Goal: Transaction & Acquisition: Purchase product/service

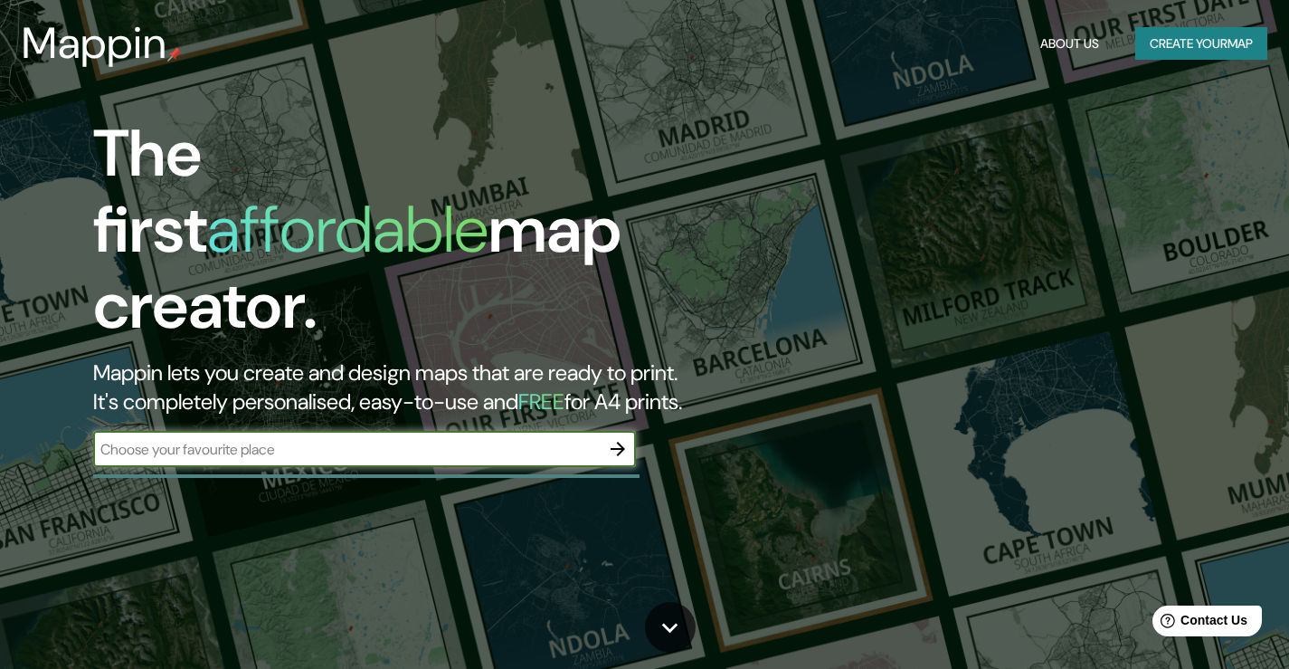
click at [432, 439] on input "text" at bounding box center [346, 449] width 507 height 21
type input "bahia blanca"
click at [617, 438] on icon "button" at bounding box center [618, 449] width 22 height 22
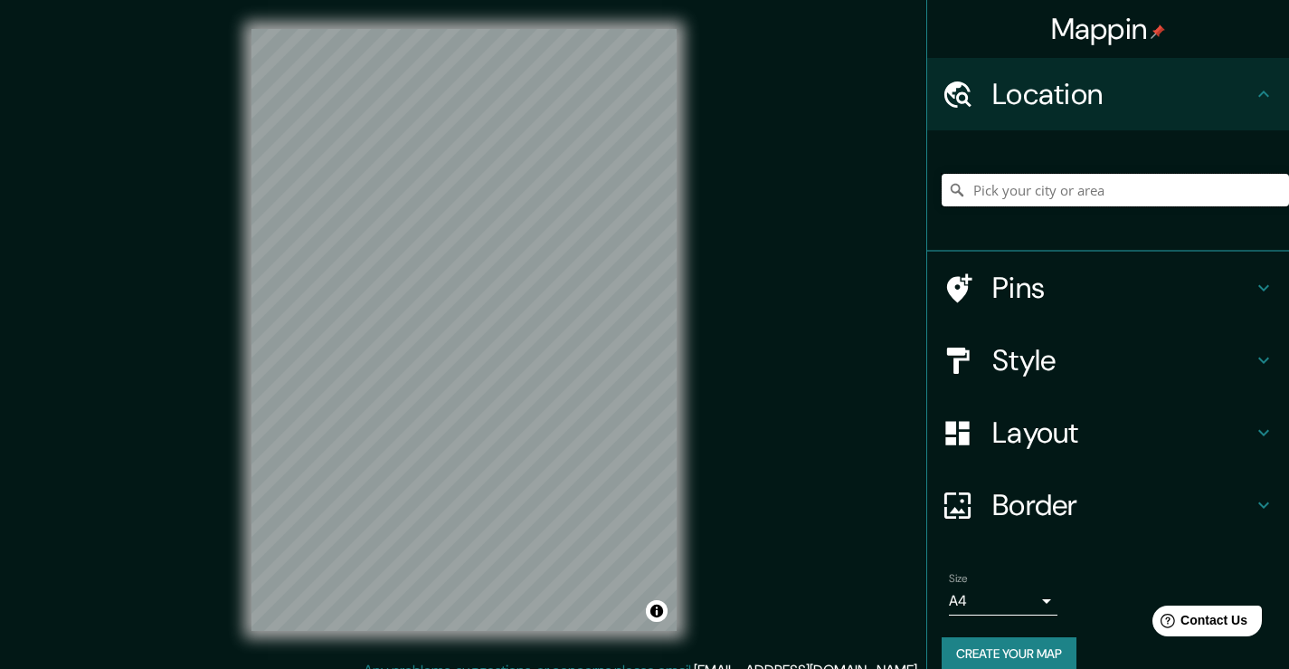
click at [997, 194] on input "Pick your city or area" at bounding box center [1115, 190] width 347 height 33
click at [1014, 96] on h4 "Location" at bounding box center [1123, 94] width 261 height 36
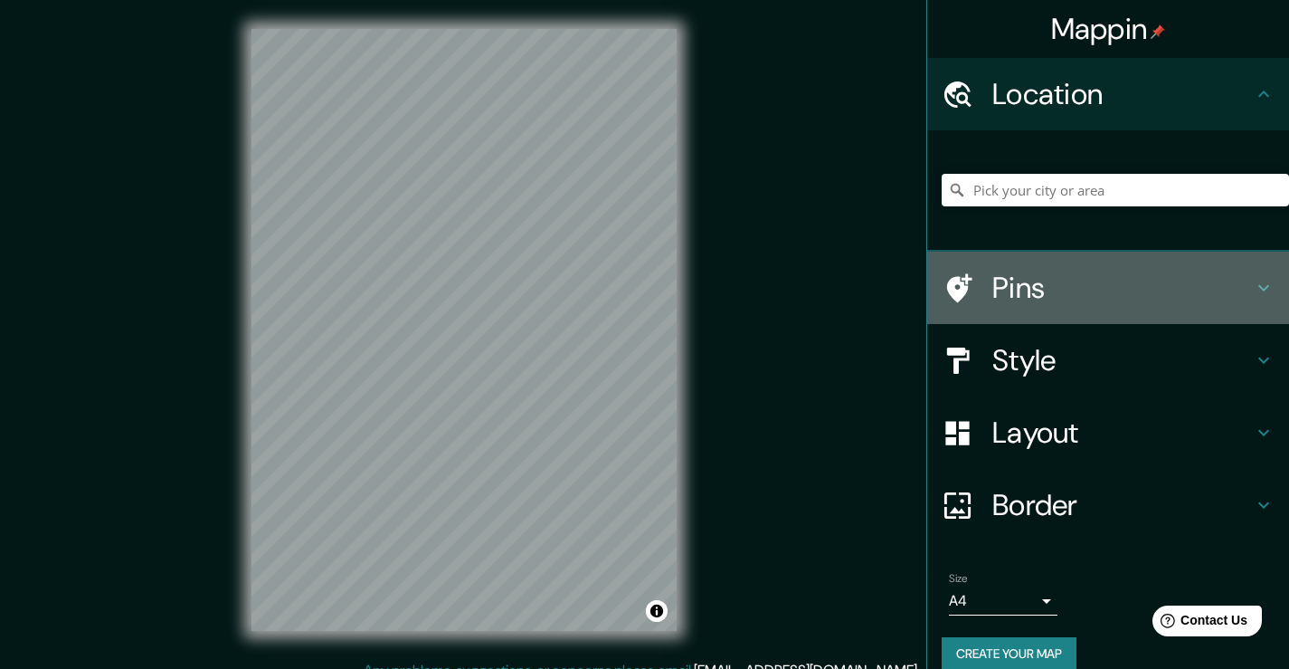
click at [993, 291] on h4 "Pins" at bounding box center [1123, 288] width 261 height 36
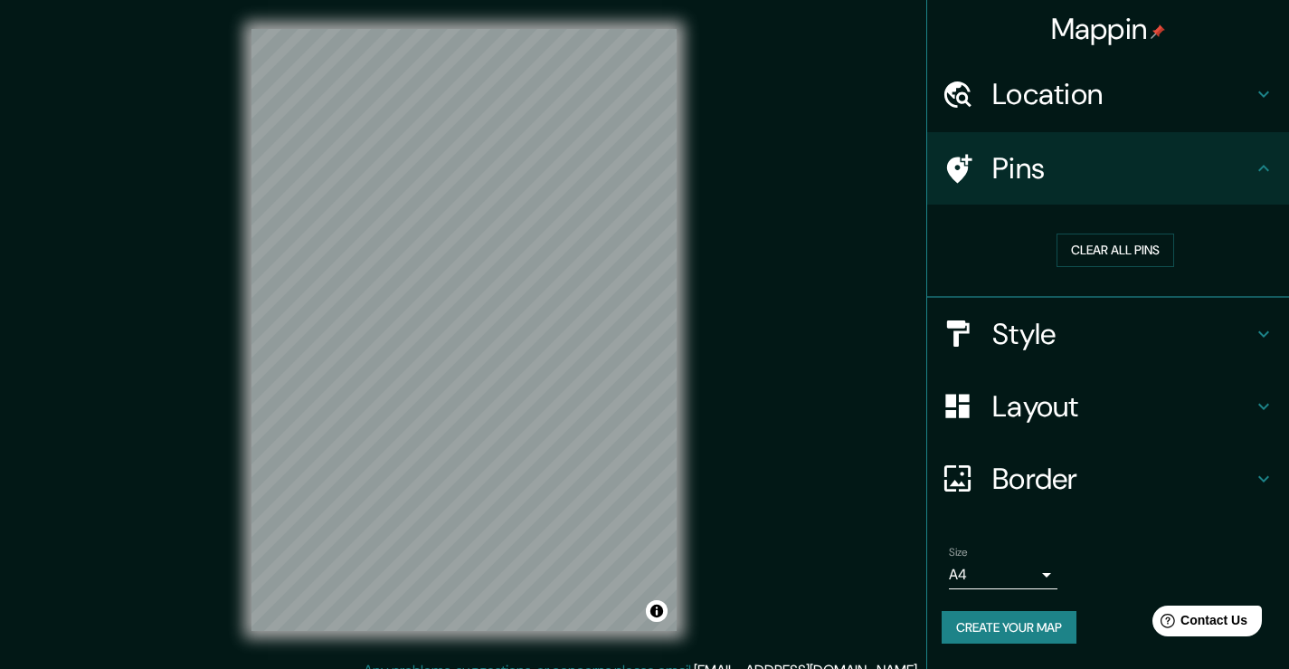
click at [1053, 332] on h4 "Style" at bounding box center [1123, 334] width 261 height 36
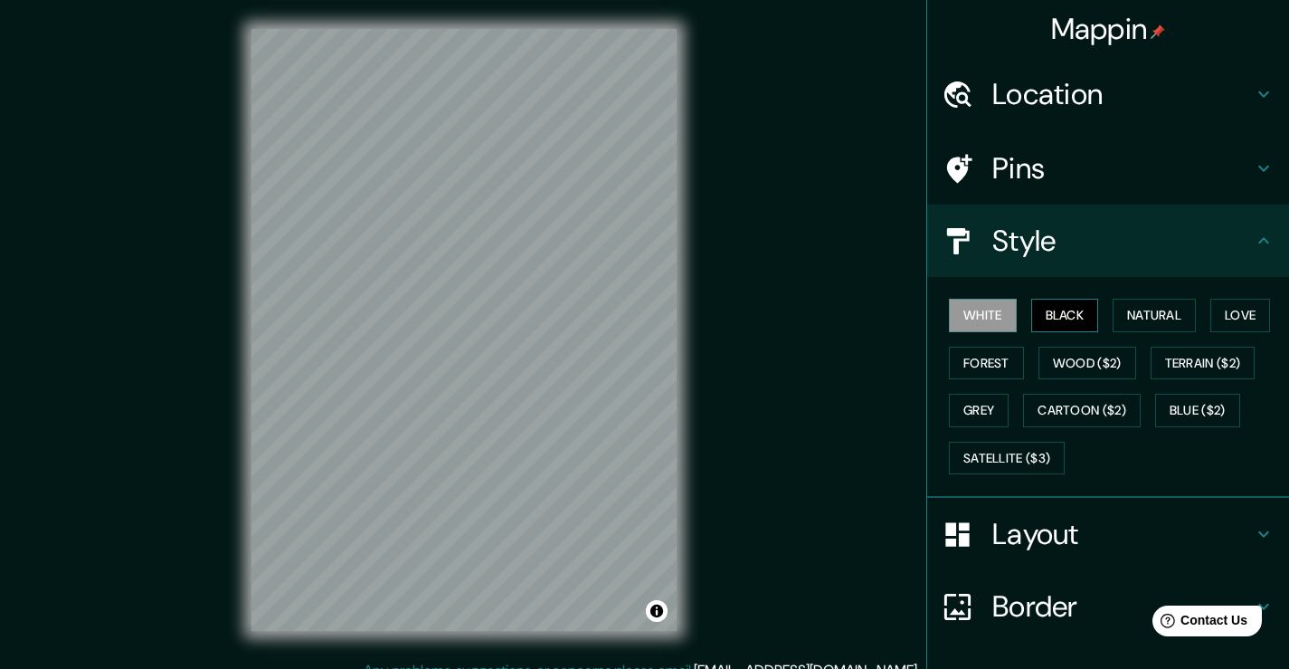
click at [1048, 313] on button "Black" at bounding box center [1065, 315] width 68 height 33
click at [1136, 322] on button "Natural" at bounding box center [1154, 315] width 83 height 33
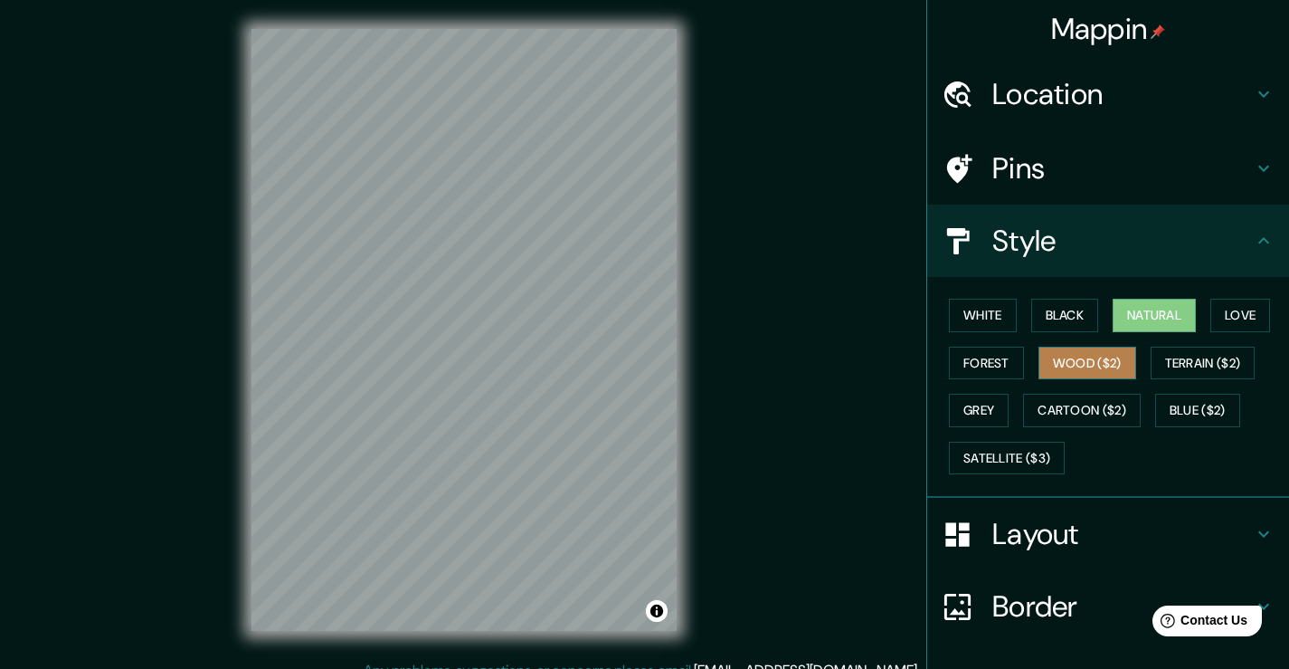
click at [1083, 369] on button "Wood ($2)" at bounding box center [1088, 363] width 98 height 33
click at [1136, 315] on button "Natural" at bounding box center [1154, 315] width 83 height 33
